Goal: Information Seeking & Learning: Understand process/instructions

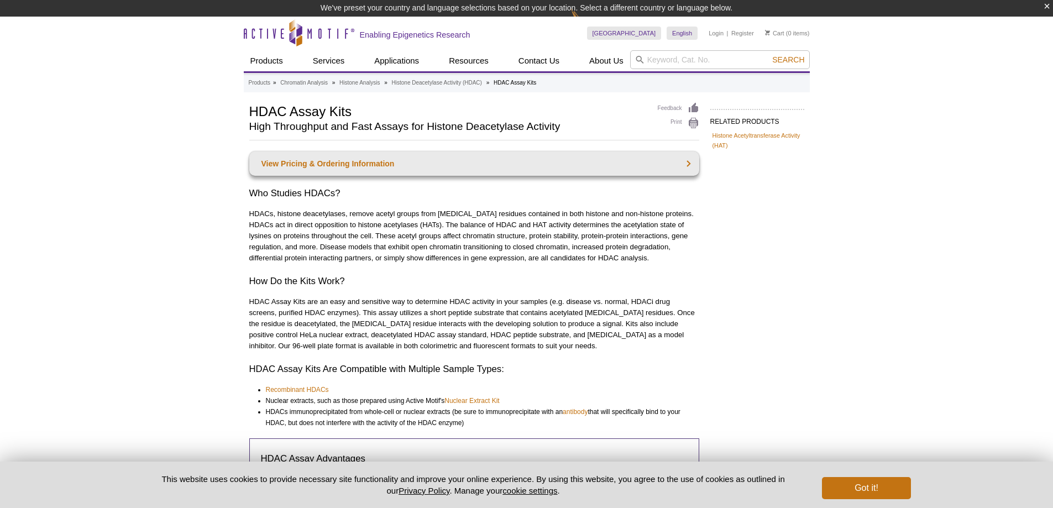
click at [331, 132] on h2 "High Throughput and Fast Assays for Histone Deacetylase Activity" at bounding box center [447, 127] width 397 height 10
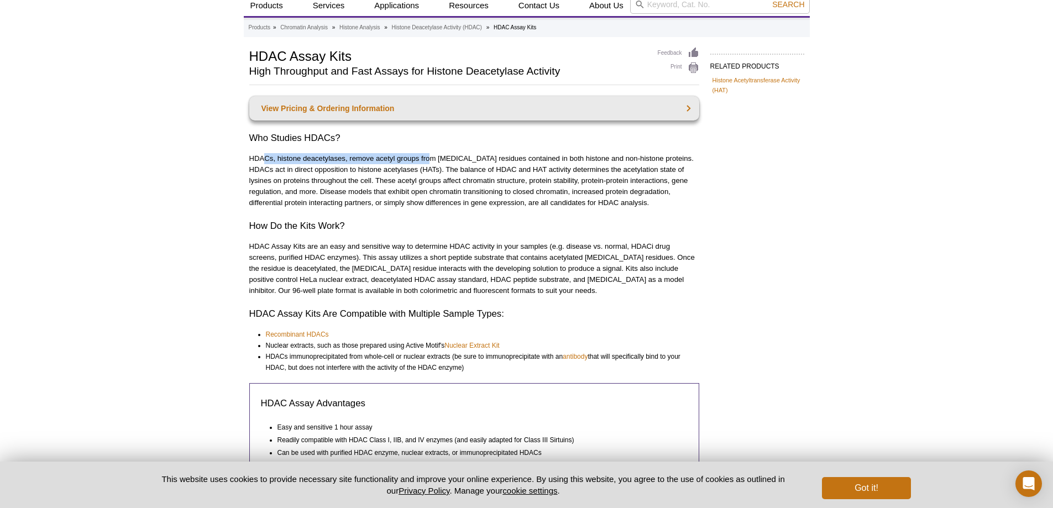
drag, startPoint x: 265, startPoint y: 155, endPoint x: 433, endPoint y: 156, distance: 168.0
click at [433, 156] on p "HDACs, histone deacetylases, remove acetyl groups from [MEDICAL_DATA] residues …" at bounding box center [474, 180] width 450 height 55
click at [456, 181] on p "HDACs, histone deacetylases, remove acetyl groups from [MEDICAL_DATA] residues …" at bounding box center [474, 180] width 450 height 55
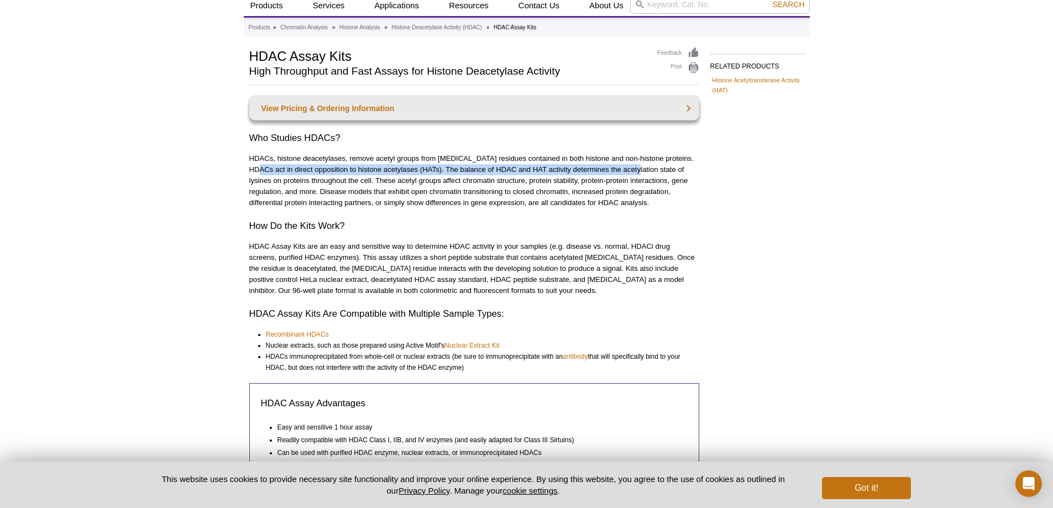
drag, startPoint x: 245, startPoint y: 169, endPoint x: 625, endPoint y: 170, distance: 380.1
click at [625, 170] on div "RELATED PRODUCTS Histone Acetyltransferase Activity (HAT) Related Products Hist…" at bounding box center [527, 384] width 566 height 675
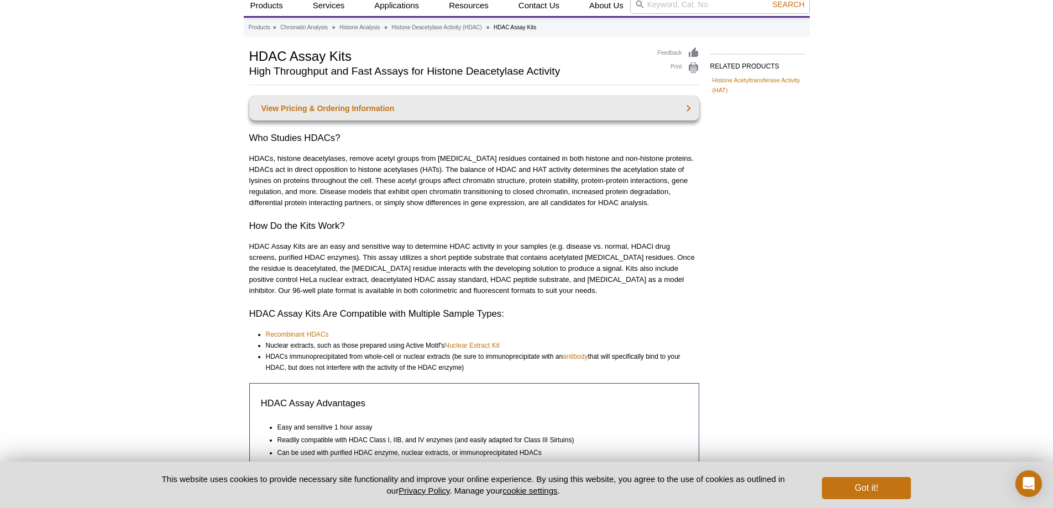
click at [625, 189] on p "HDACs, histone deacetylases, remove acetyl groups from [MEDICAL_DATA] residues …" at bounding box center [474, 180] width 450 height 55
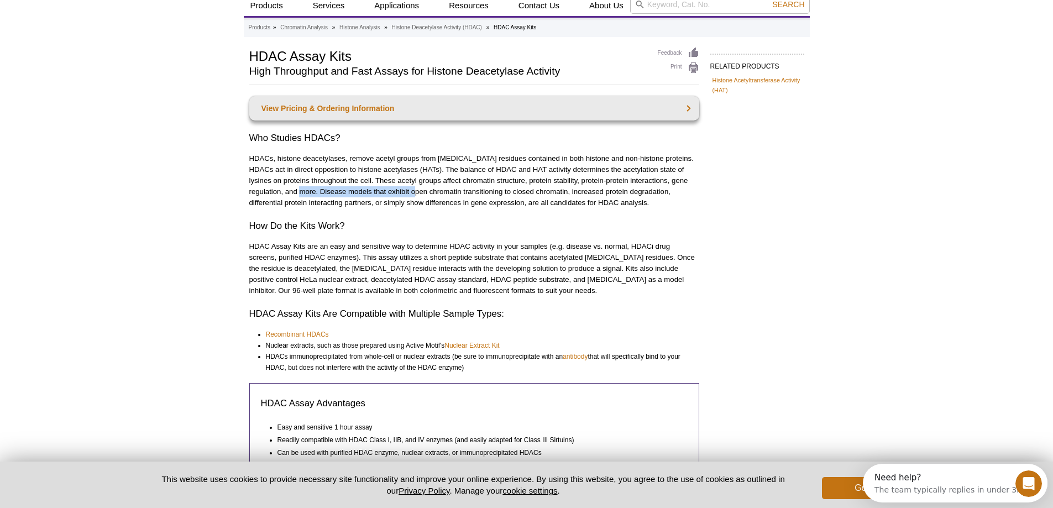
drag, startPoint x: 291, startPoint y: 194, endPoint x: 408, endPoint y: 194, distance: 116.6
click at [408, 194] on p "HDACs, histone deacetylases, remove acetyl groups from [MEDICAL_DATA] residues …" at bounding box center [474, 180] width 450 height 55
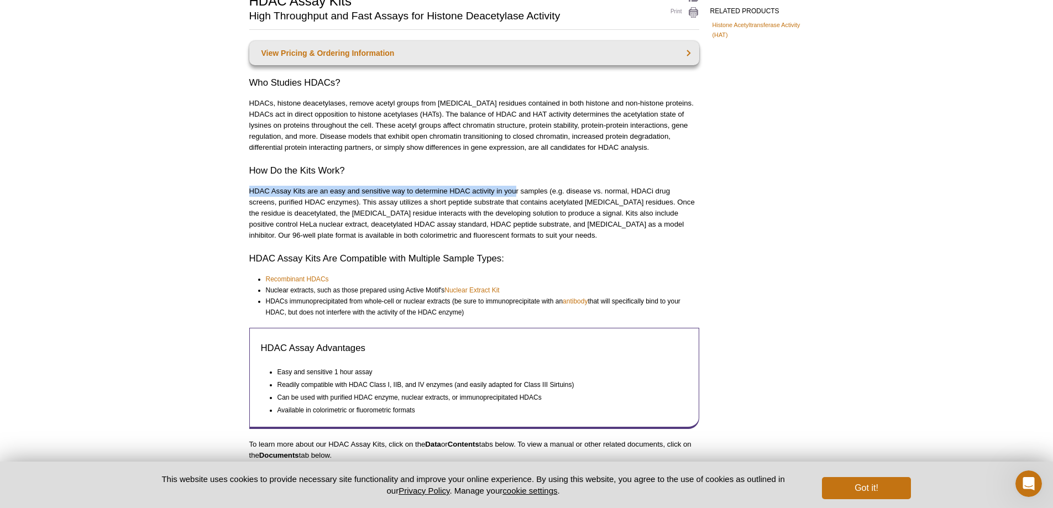
drag, startPoint x: 248, startPoint y: 191, endPoint x: 516, endPoint y: 190, distance: 267.4
click at [516, 190] on div "RELATED PRODUCTS Histone Acetyltransferase Activity (HAT) Related Products Hist…" at bounding box center [527, 329] width 566 height 675
click at [273, 218] on p "HDAC Assay Kits are an easy and sensitive way to determine HDAC activity in you…" at bounding box center [474, 213] width 450 height 55
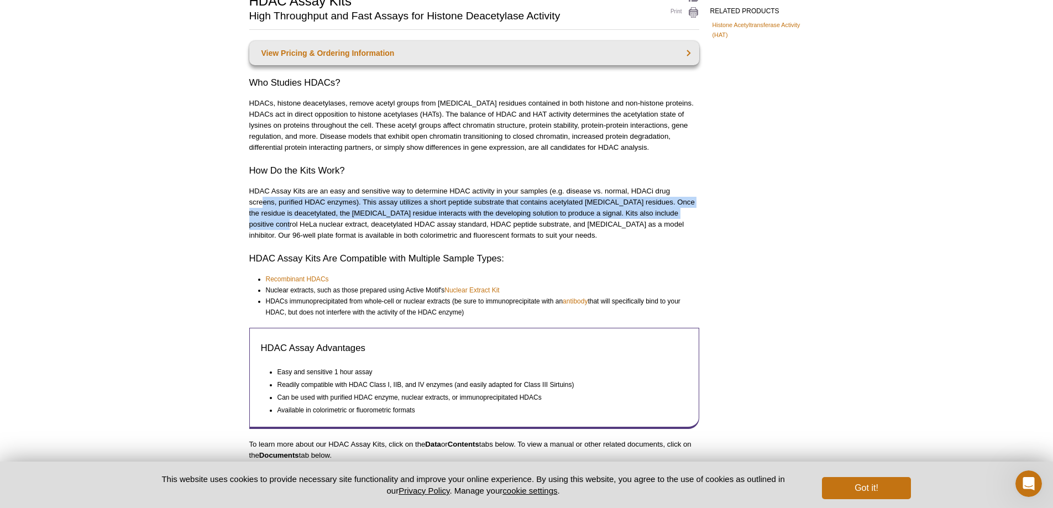
drag, startPoint x: 262, startPoint y: 207, endPoint x: 716, endPoint y: 235, distance: 454.5
click at [729, 217] on div "RELATED PRODUCTS Histone Acetyltransferase Activity (HAT) Related Products Hist…" at bounding box center [527, 329] width 566 height 675
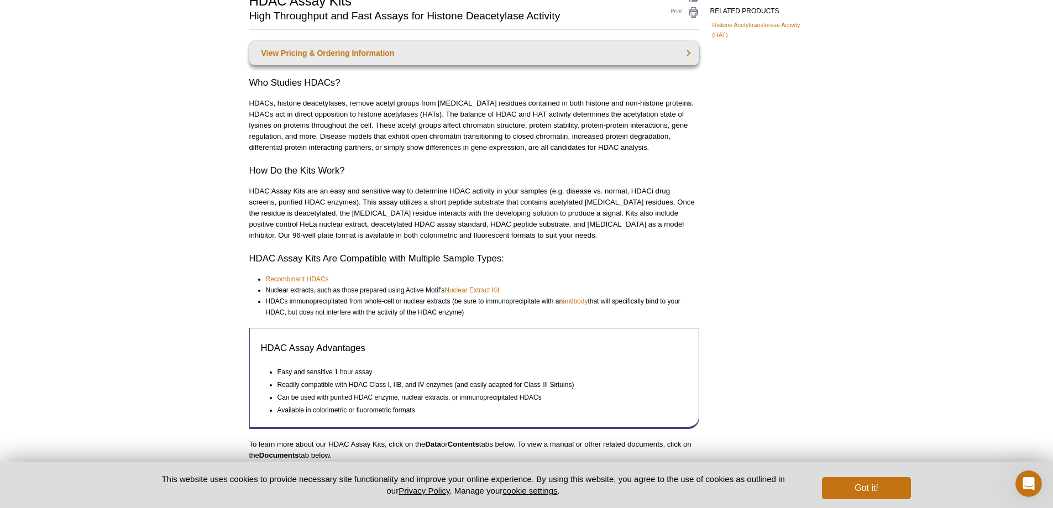
click at [709, 238] on div "RELATED PRODUCTS Histone Acetyltransferase Activity (HAT) Related Products Hist…" at bounding box center [527, 329] width 566 height 675
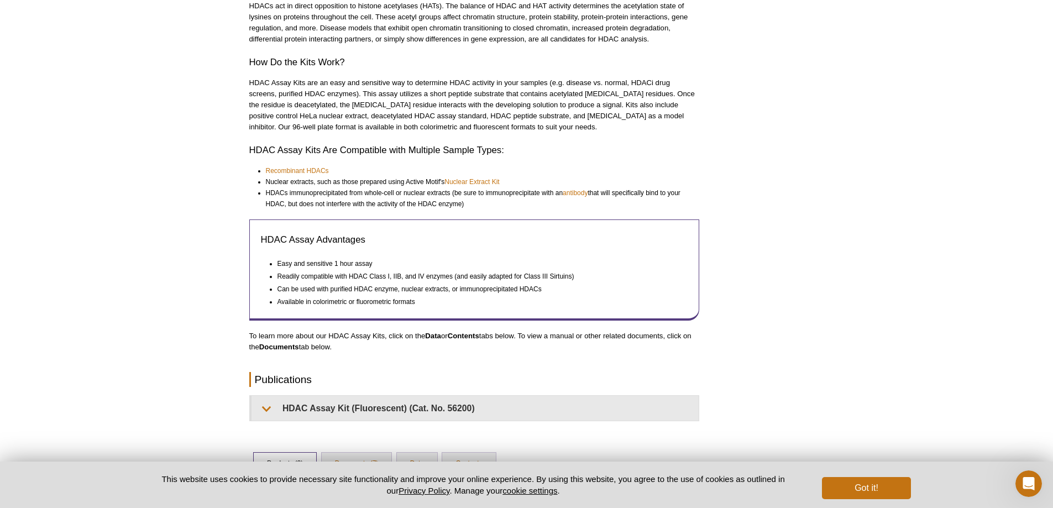
scroll to position [204, 0]
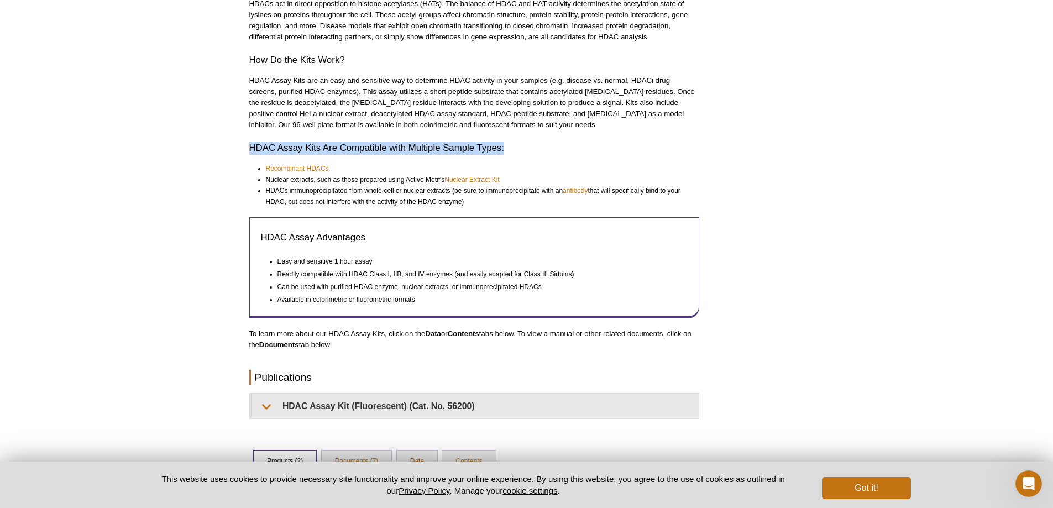
drag, startPoint x: 245, startPoint y: 146, endPoint x: 595, endPoint y: 141, distance: 349.2
click at [595, 141] on div "RELATED PRODUCTS Histone Acetyltransferase Activity (HAT) Related Products Hist…" at bounding box center [527, 218] width 566 height 675
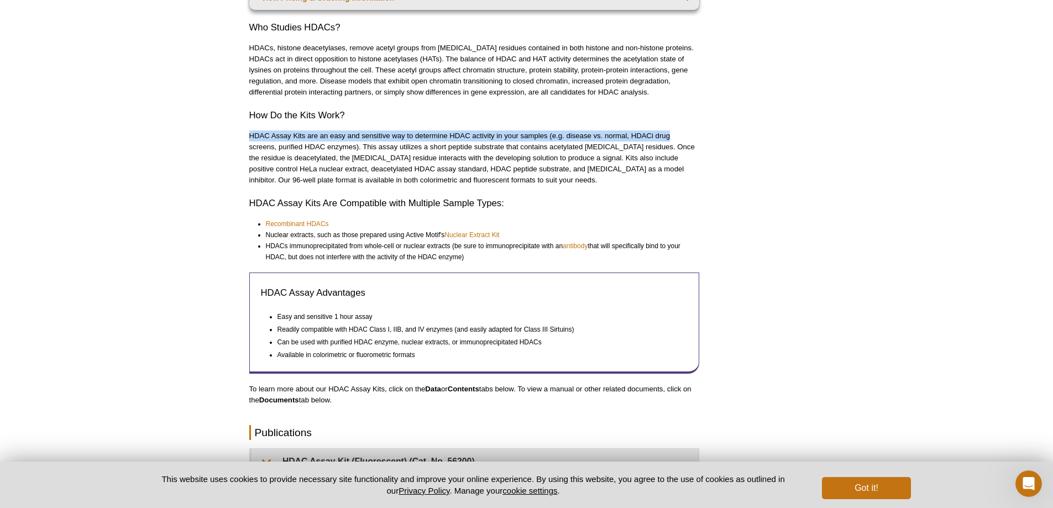
drag, startPoint x: 251, startPoint y: 136, endPoint x: 681, endPoint y: 134, distance: 430.4
click at [686, 137] on p "HDAC Assay Kits are an easy and sensitive way to determine HDAC activity in you…" at bounding box center [474, 157] width 450 height 55
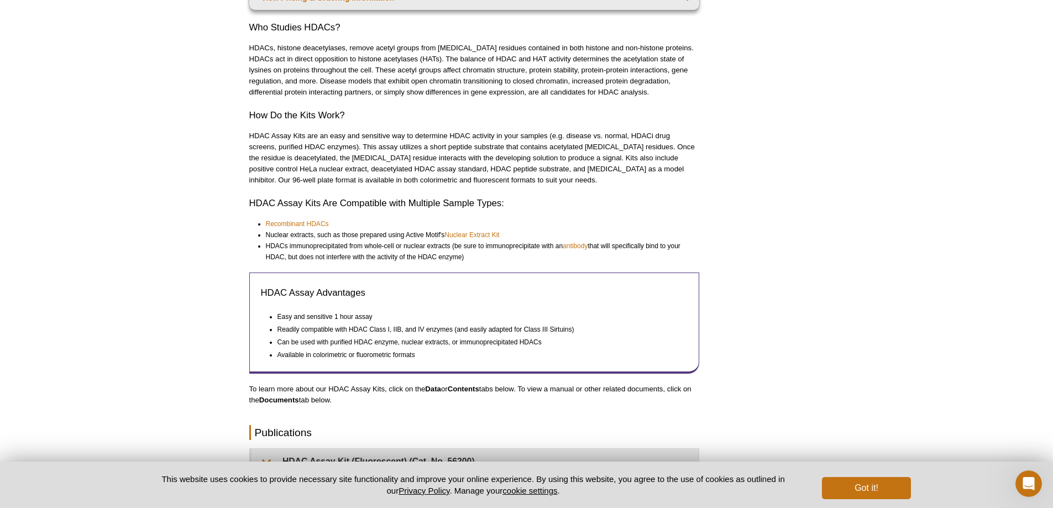
click at [356, 148] on p "HDAC Assay Kits are an easy and sensitive way to determine HDAC activity in you…" at bounding box center [474, 157] width 450 height 55
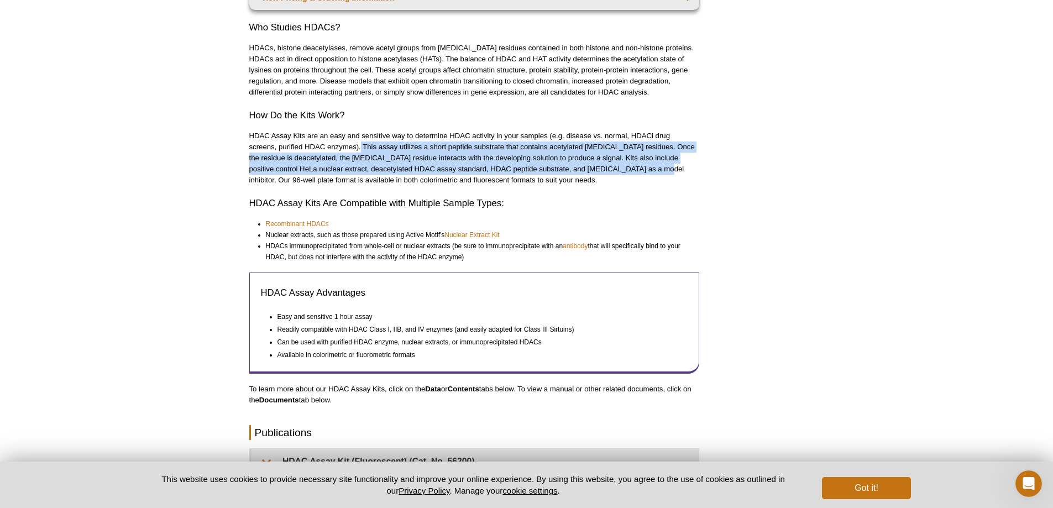
drag, startPoint x: 361, startPoint y: 146, endPoint x: 607, endPoint y: 164, distance: 246.0
click at [607, 164] on p "HDAC Assay Kits are an easy and sensitive way to determine HDAC activity in you…" at bounding box center [474, 157] width 450 height 55
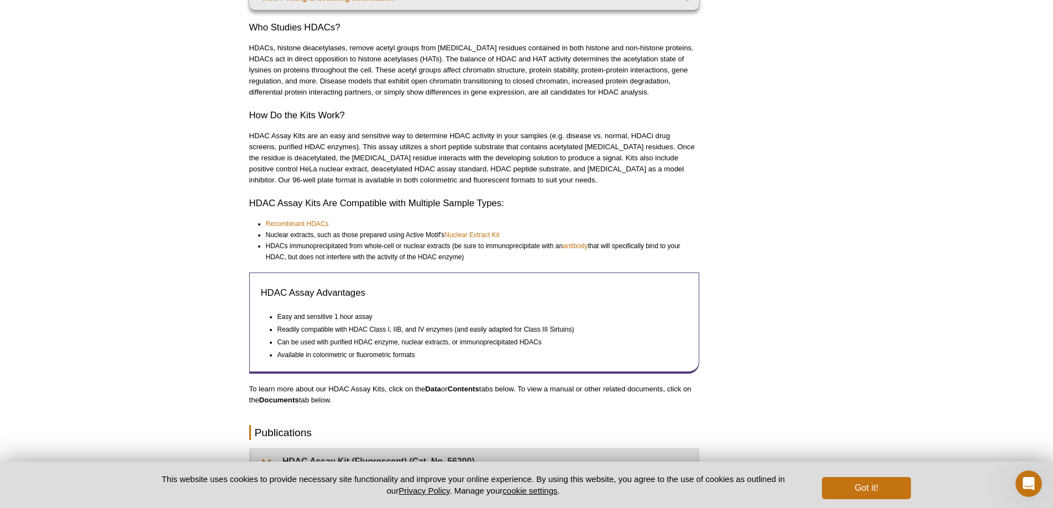
click at [599, 199] on h2 "HDAC Assay Kits Are Compatible with Multiple Sample Types:" at bounding box center [474, 203] width 450 height 13
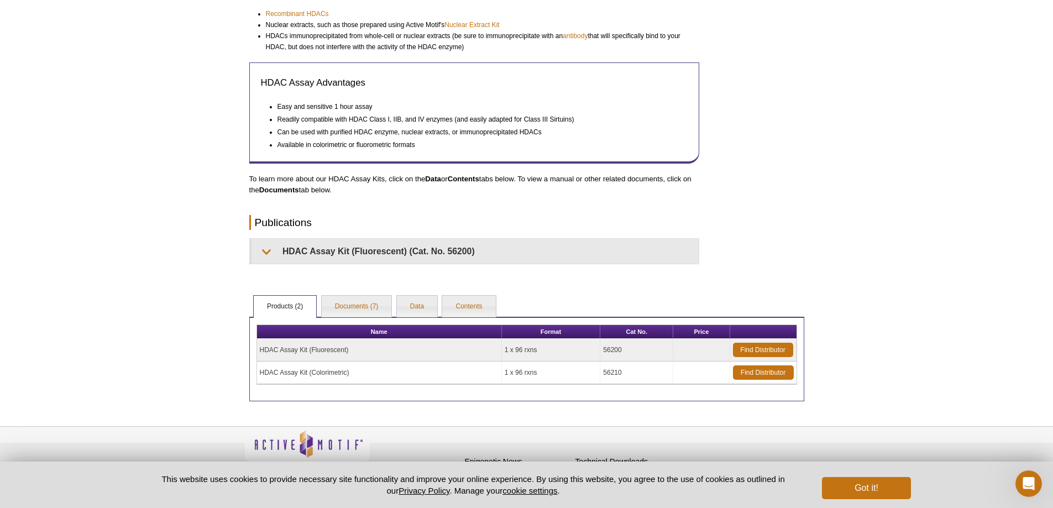
scroll to position [374, 0]
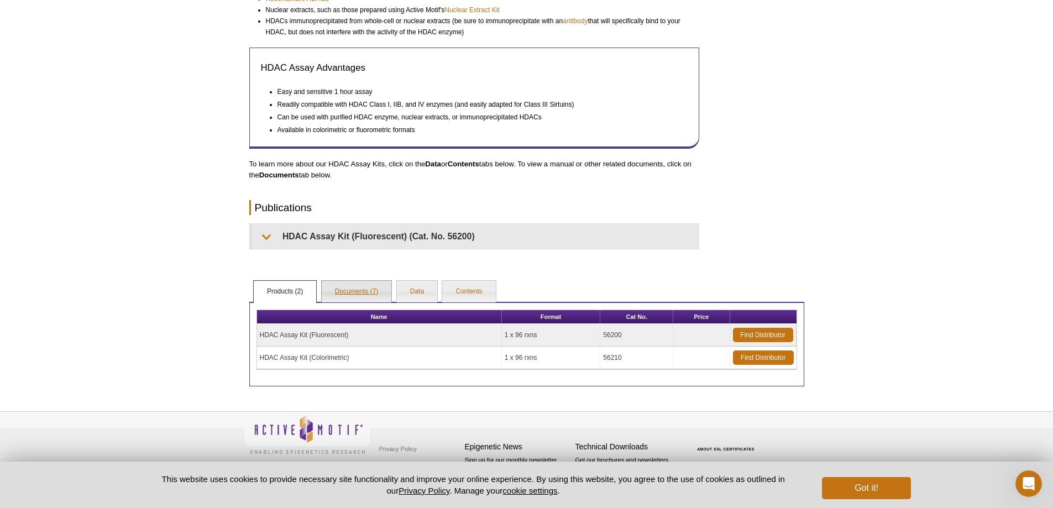
click at [353, 294] on link "Documents (7)" at bounding box center [357, 292] width 70 height 22
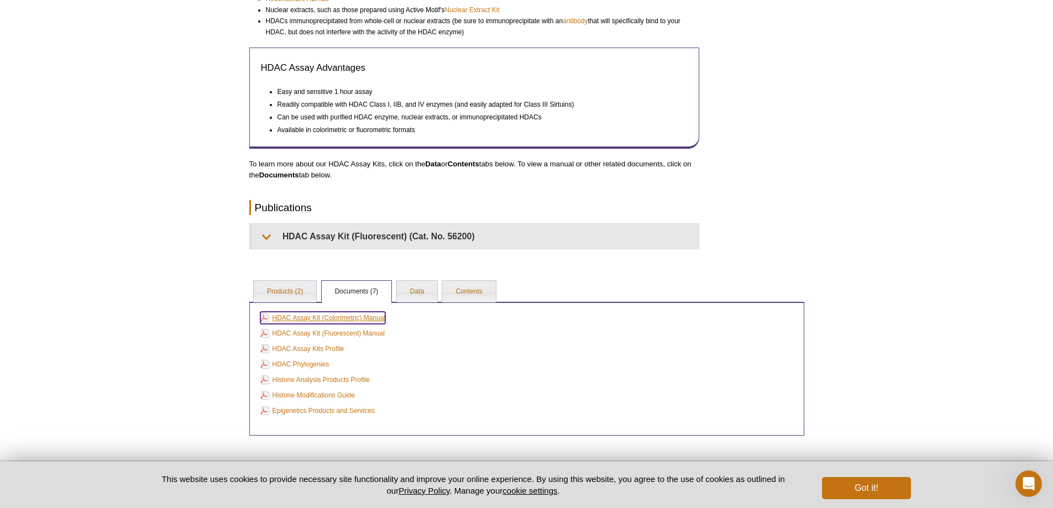
click at [343, 320] on link "HDAC Assay Kit (Colorimetric) Manual" at bounding box center [322, 318] width 125 height 12
